Goal: Navigation & Orientation: Find specific page/section

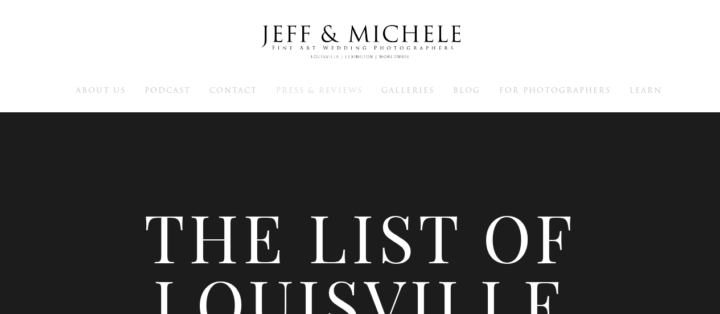
click at [333, 93] on span "Press & Reviews" at bounding box center [319, 90] width 87 height 11
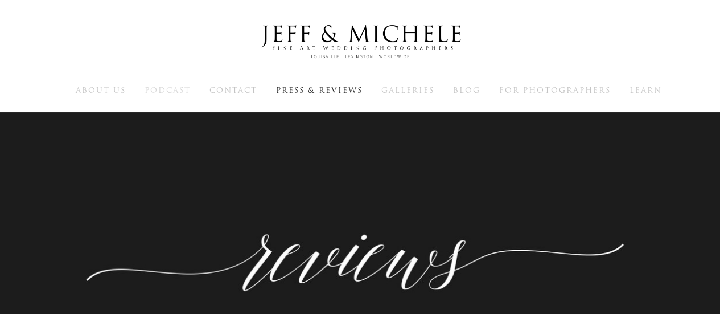
click at [177, 89] on span "Podcast" at bounding box center [168, 90] width 46 height 11
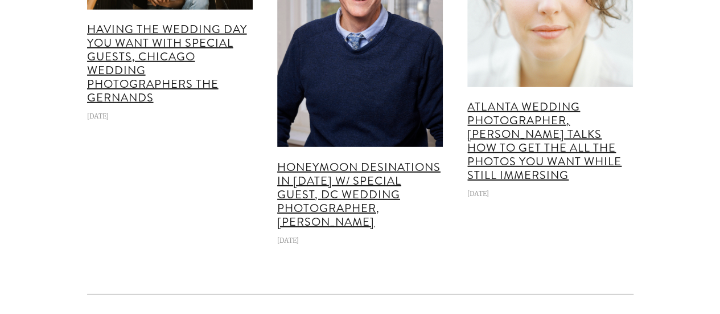
scroll to position [1655, 0]
